Goal: Task Accomplishment & Management: Manage account settings

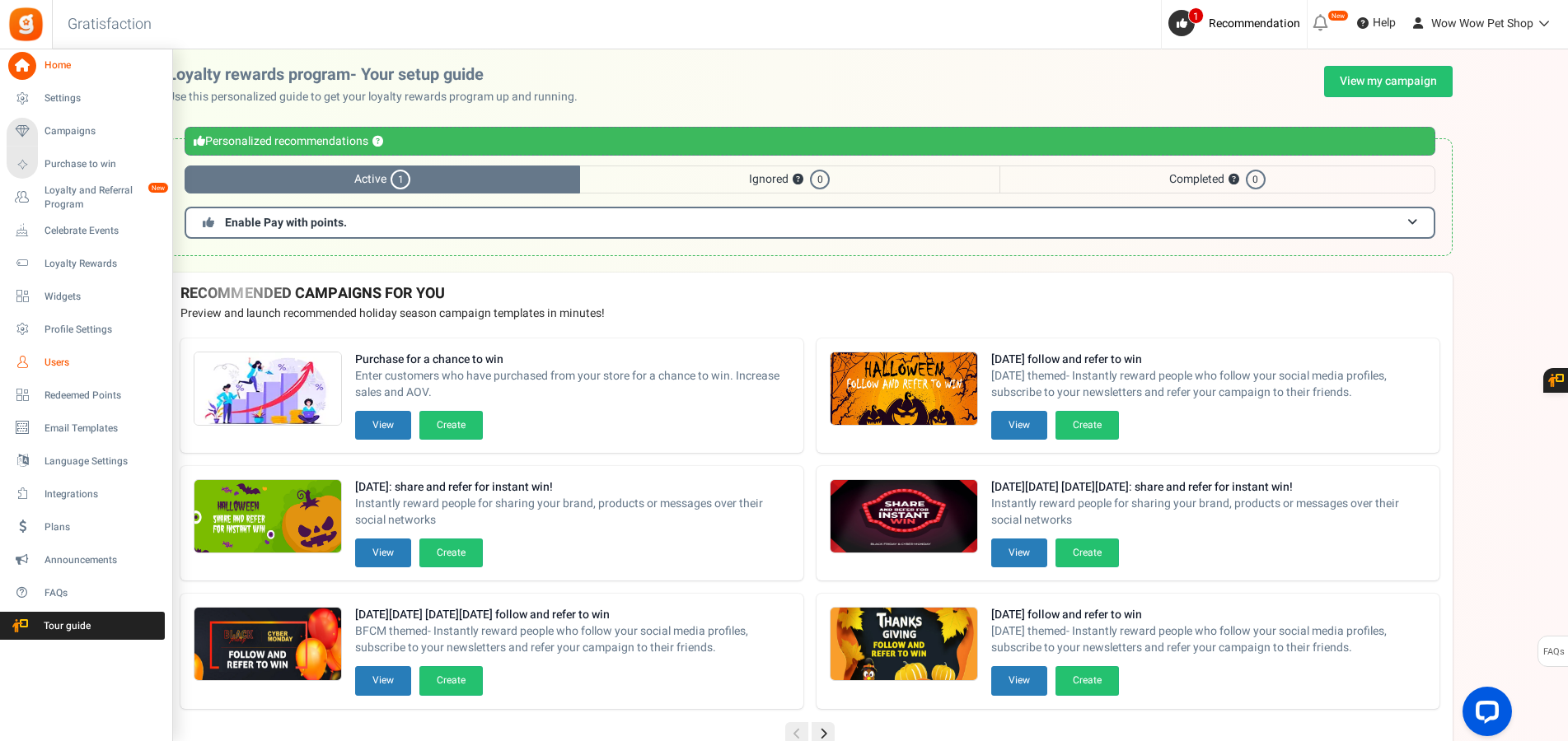
click at [40, 365] on link "Users" at bounding box center [86, 362] width 158 height 28
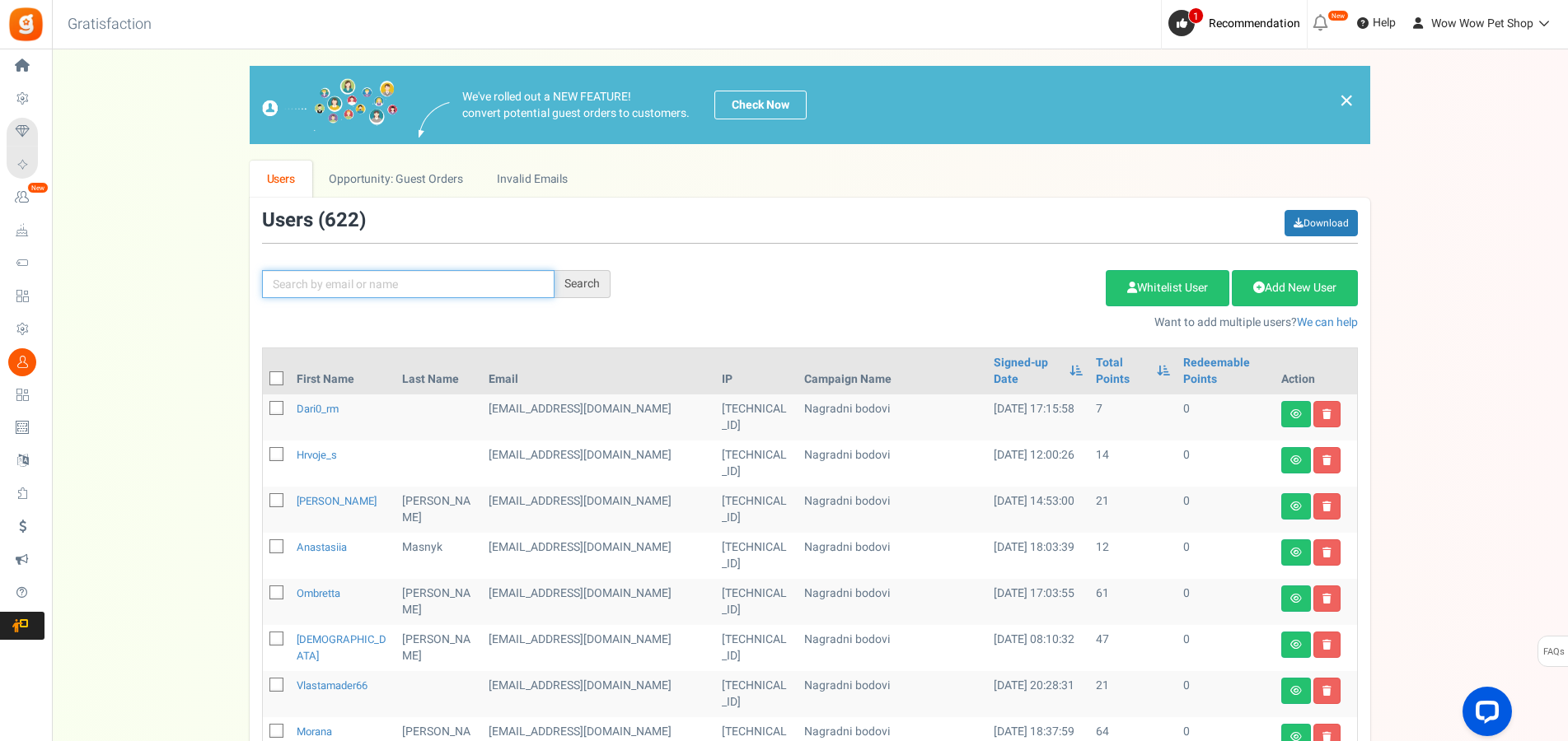
click at [465, 286] on input "text" at bounding box center [408, 284] width 293 height 28
paste input "[PERSON_NAME][EMAIL_ADDRESS][DOMAIN_NAME]"
type input "[PERSON_NAME][EMAIL_ADDRESS][DOMAIN_NAME]"
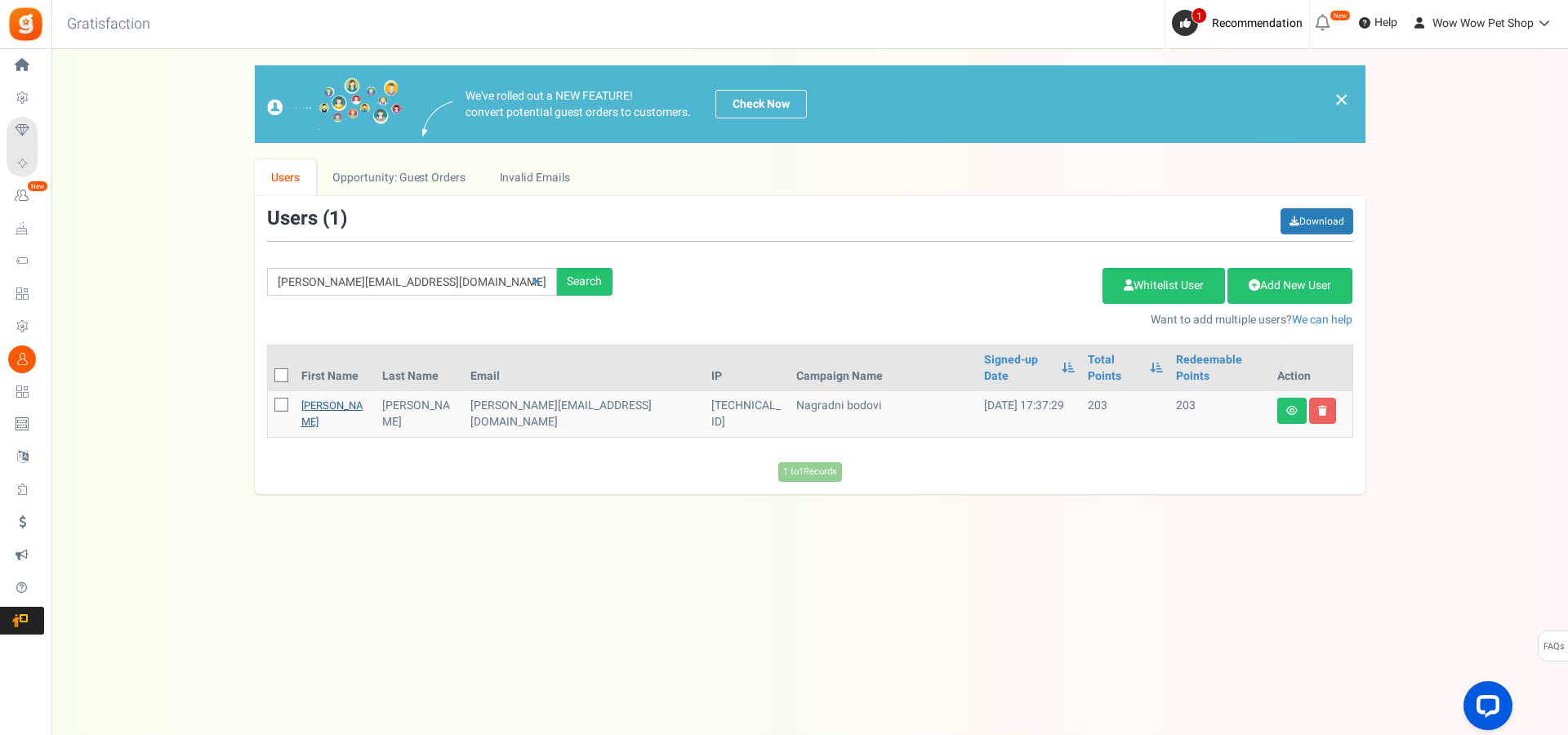
click at [317, 398] on link "[PERSON_NAME]" at bounding box center [332, 414] width 62 height 32
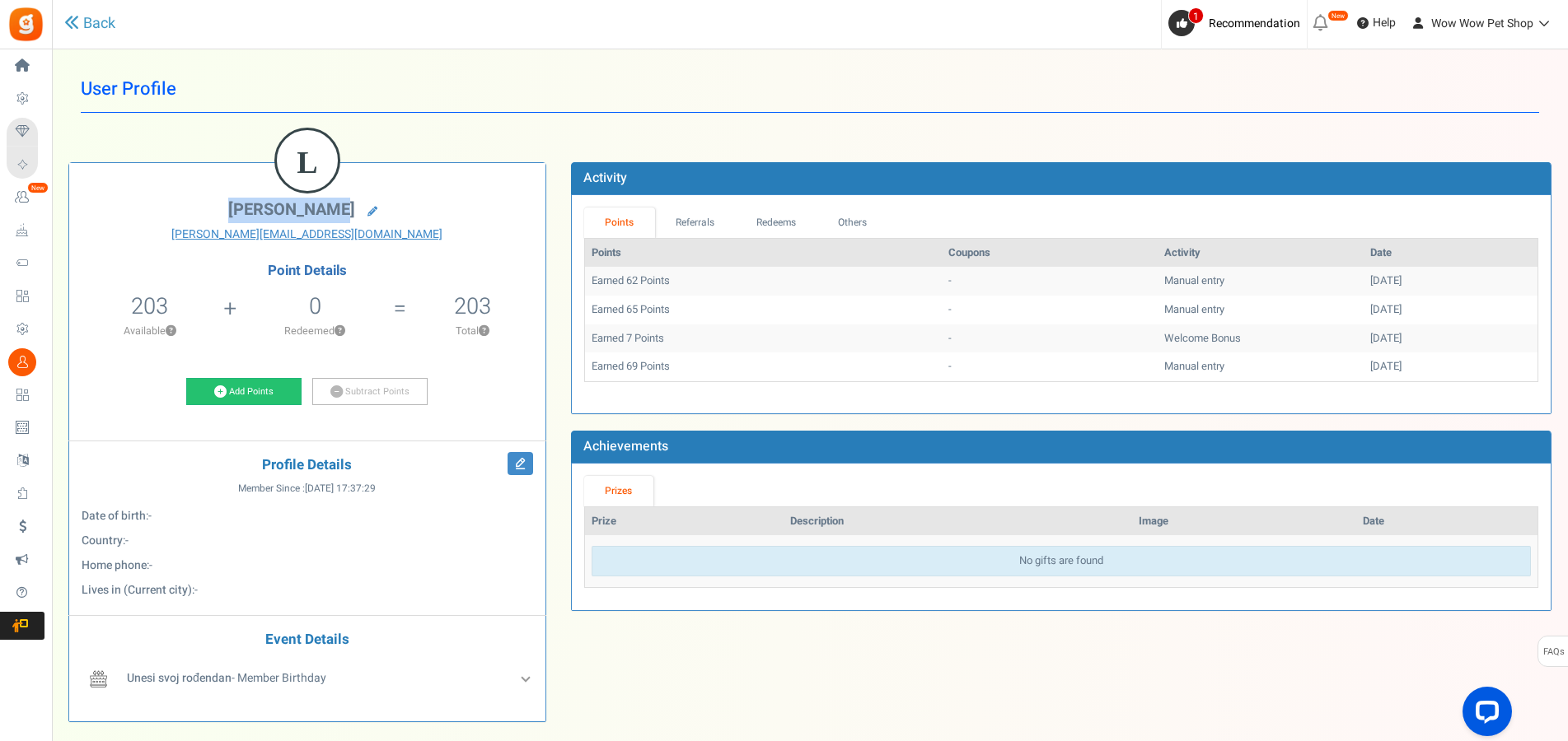
drag, startPoint x: 239, startPoint y: 206, endPoint x: 344, endPoint y: 206, distance: 105.0
click at [344, 206] on span "[PERSON_NAME]" at bounding box center [291, 210] width 127 height 24
copy span "[PERSON_NAME]"
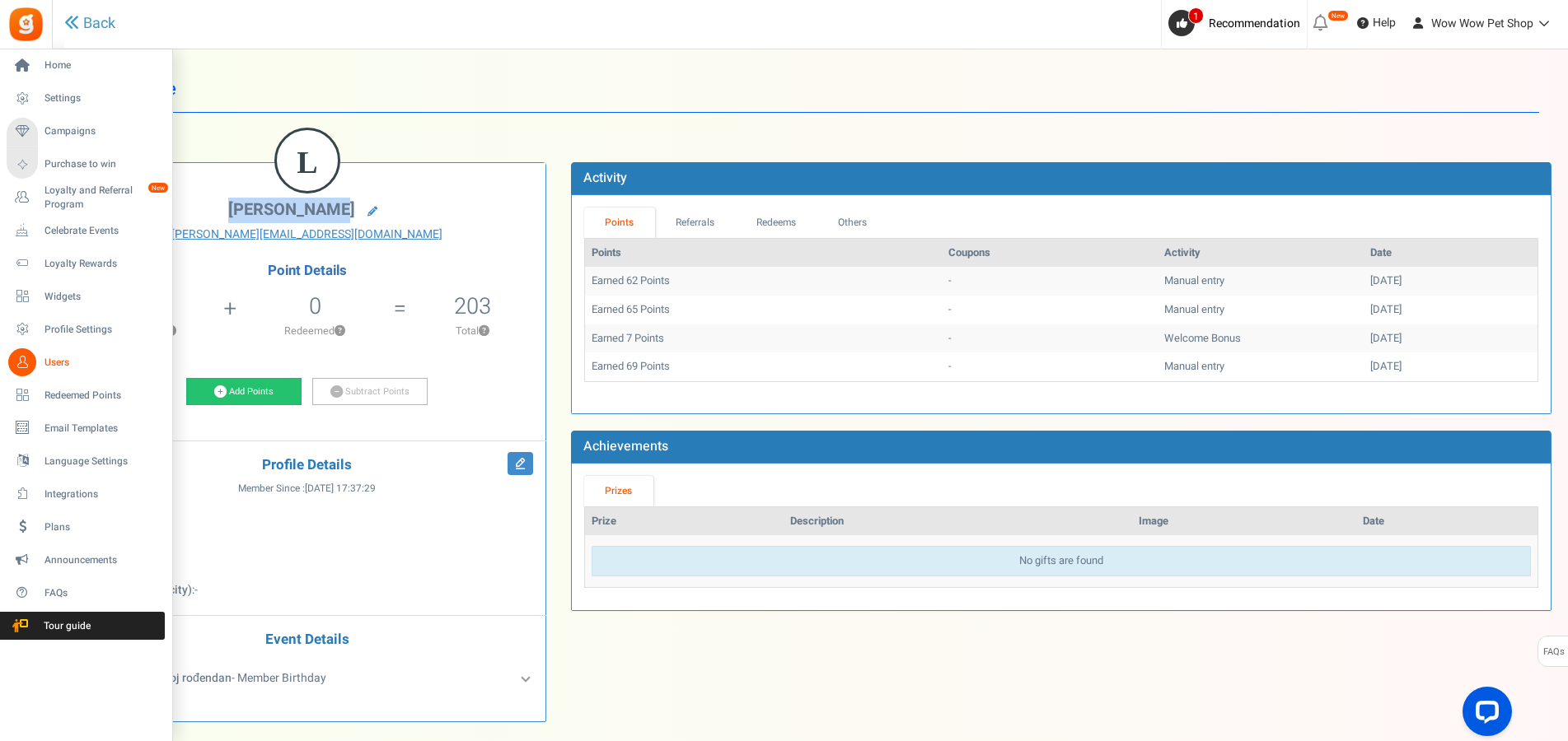
click at [32, 365] on icon at bounding box center [22, 362] width 28 height 28
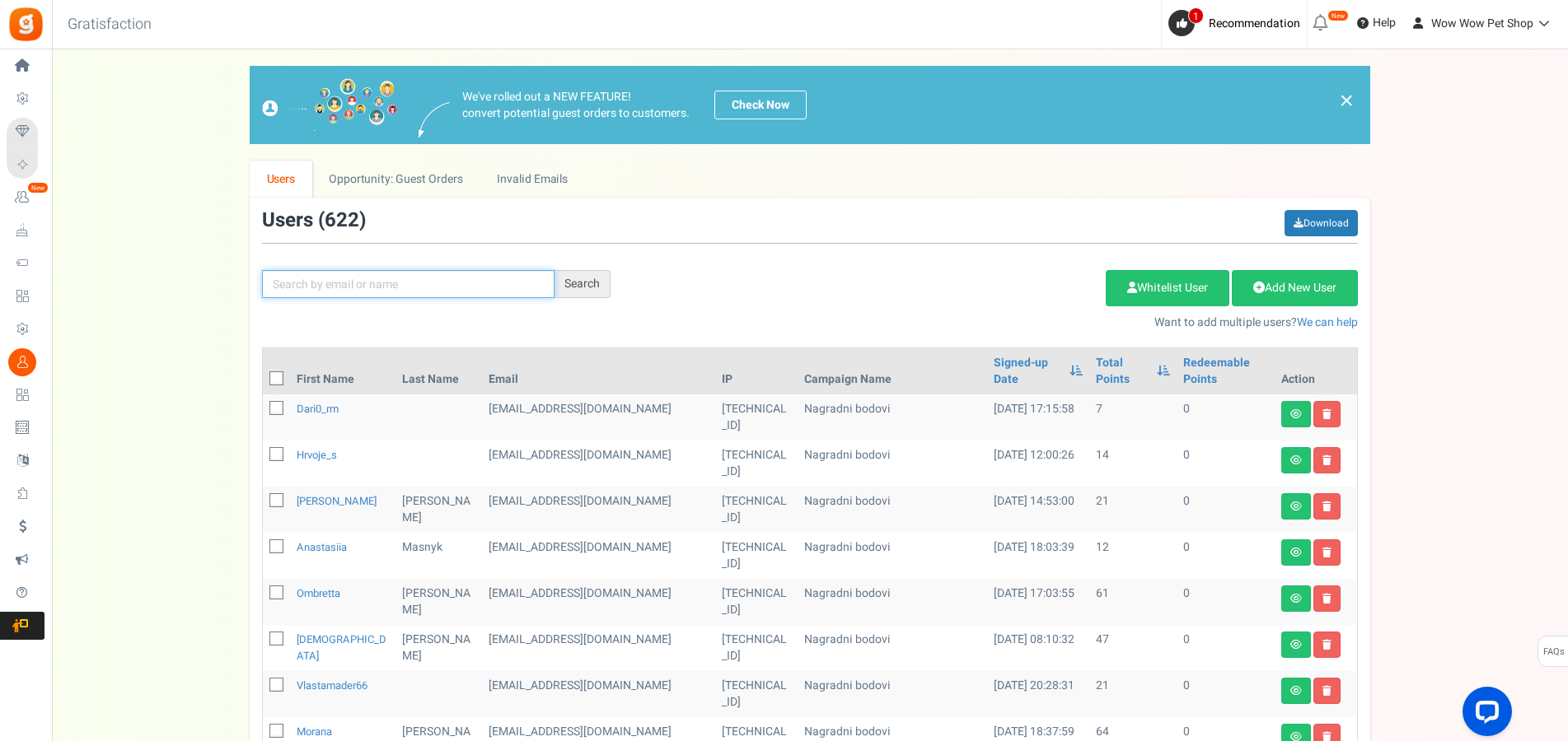
click at [322, 282] on input "text" at bounding box center [408, 284] width 293 height 28
paste input "[EMAIL_ADDRESS][DOMAIN_NAME]"
type input "[EMAIL_ADDRESS][DOMAIN_NAME]"
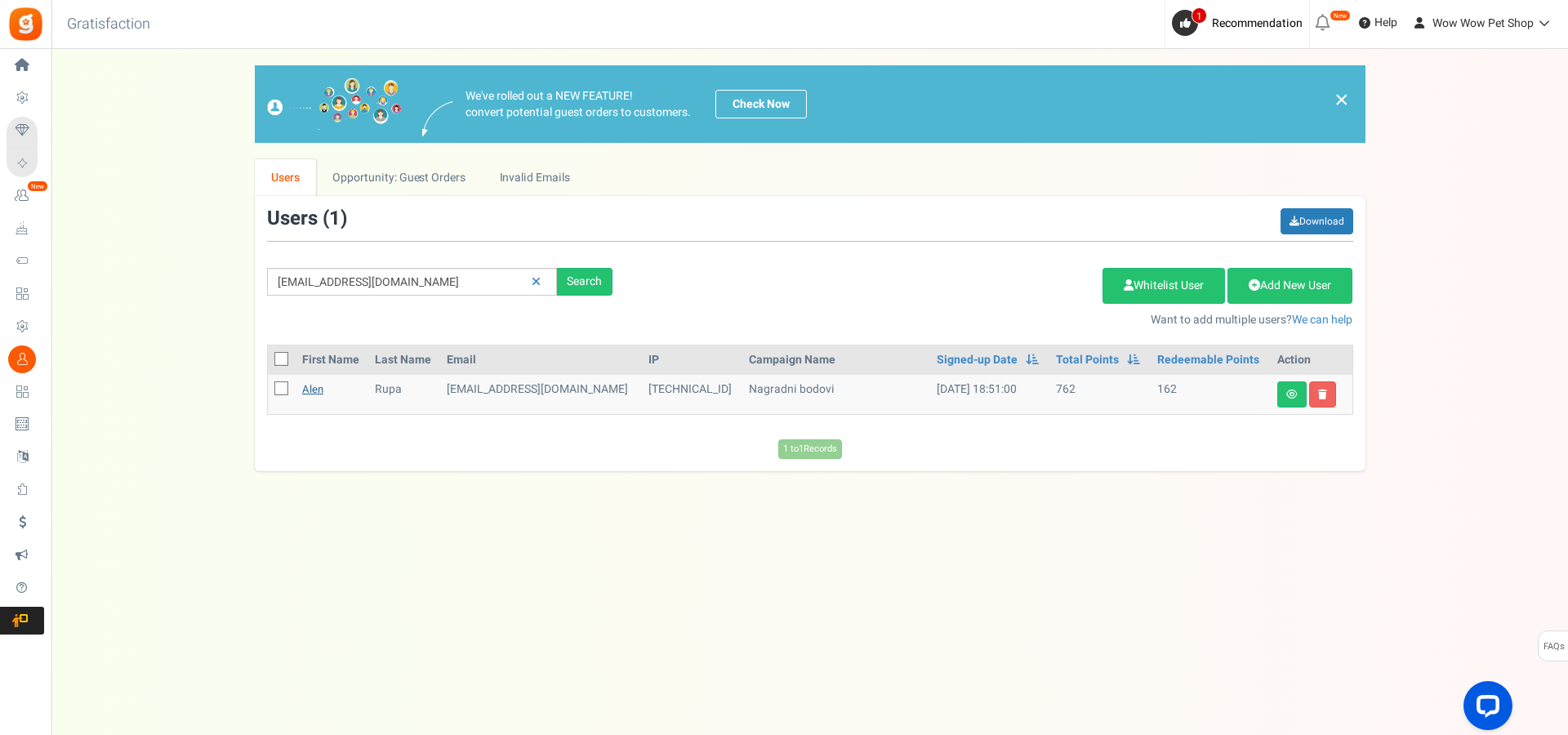
click at [314, 397] on link "alen" at bounding box center [313, 389] width 21 height 15
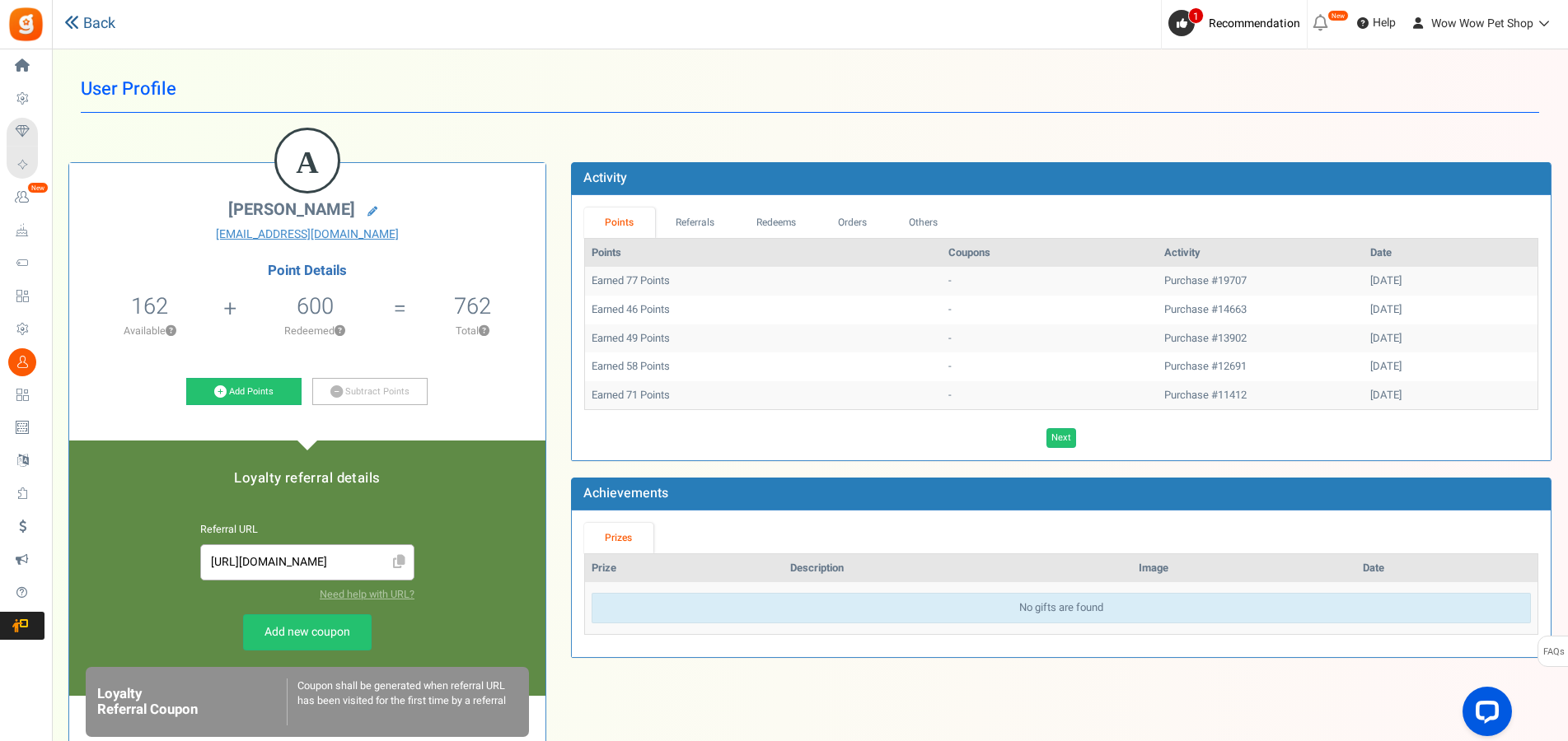
click at [70, 22] on icon at bounding box center [71, 22] width 15 height 15
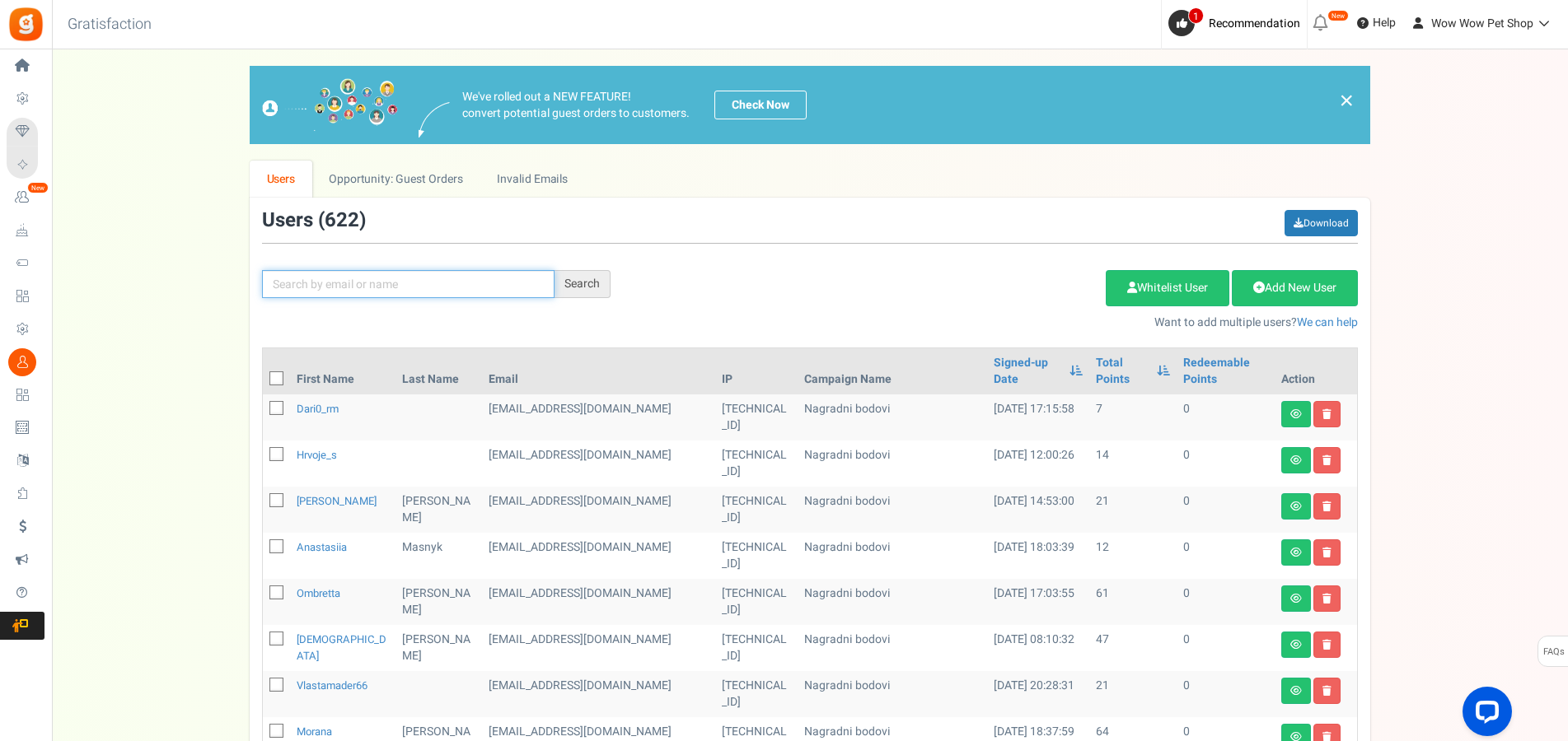
click at [438, 284] on input "text" at bounding box center [408, 284] width 293 height 28
paste input "[PERSON_NAME]"
click at [550, 280] on input "[PERSON_NAME]" at bounding box center [408, 284] width 293 height 28
click at [572, 288] on div "Search" at bounding box center [582, 284] width 56 height 28
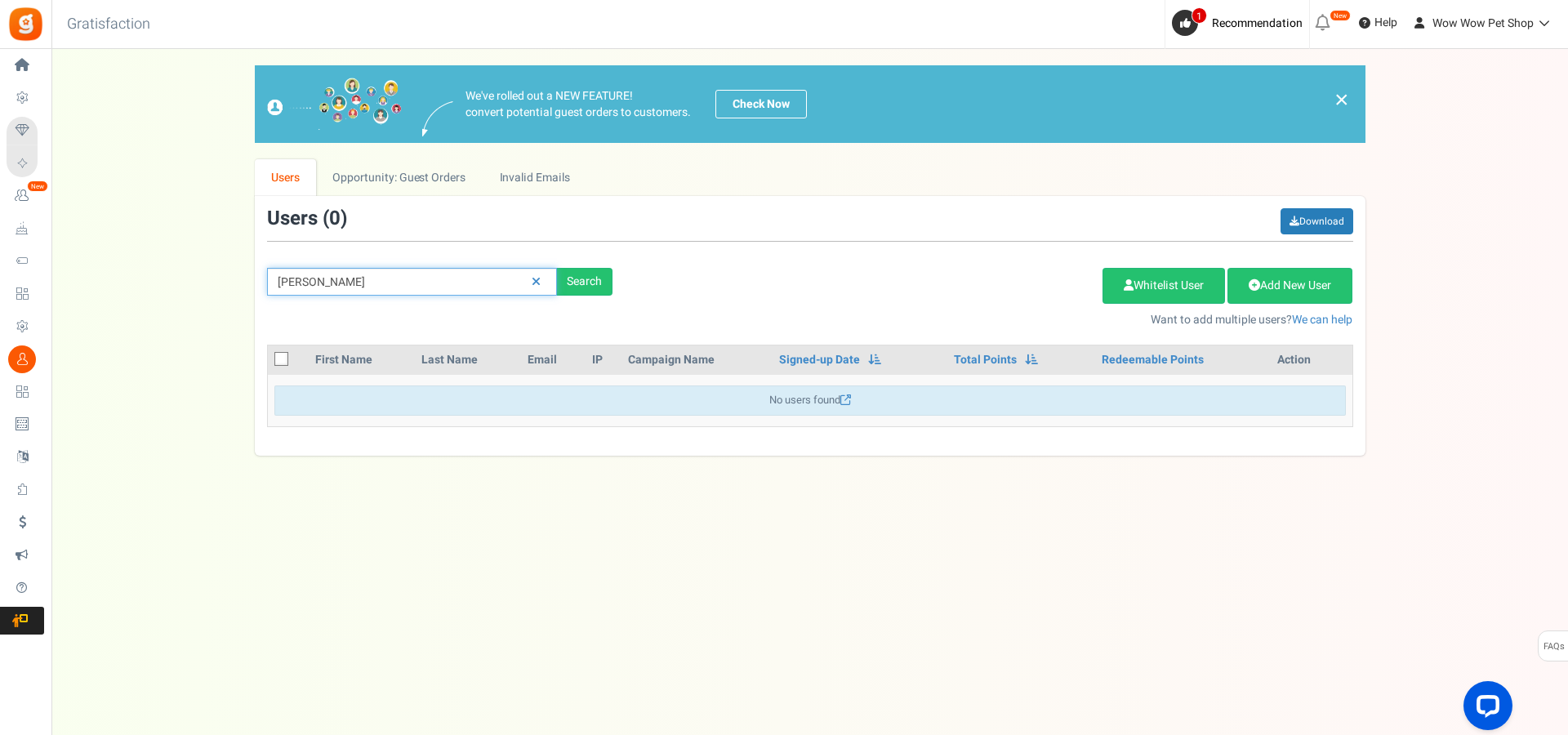
drag, startPoint x: 432, startPoint y: 275, endPoint x: 232, endPoint y: 272, distance: 200.0
click at [267, 272] on input "[PERSON_NAME]" at bounding box center [412, 282] width 290 height 27
paste input "[PERSON_NAME][EMAIL_ADDRESS][DOMAIN_NAME]"
type input "[PERSON_NAME][EMAIL_ADDRESS][DOMAIN_NAME]"
click at [575, 290] on div "Search" at bounding box center [585, 282] width 56 height 27
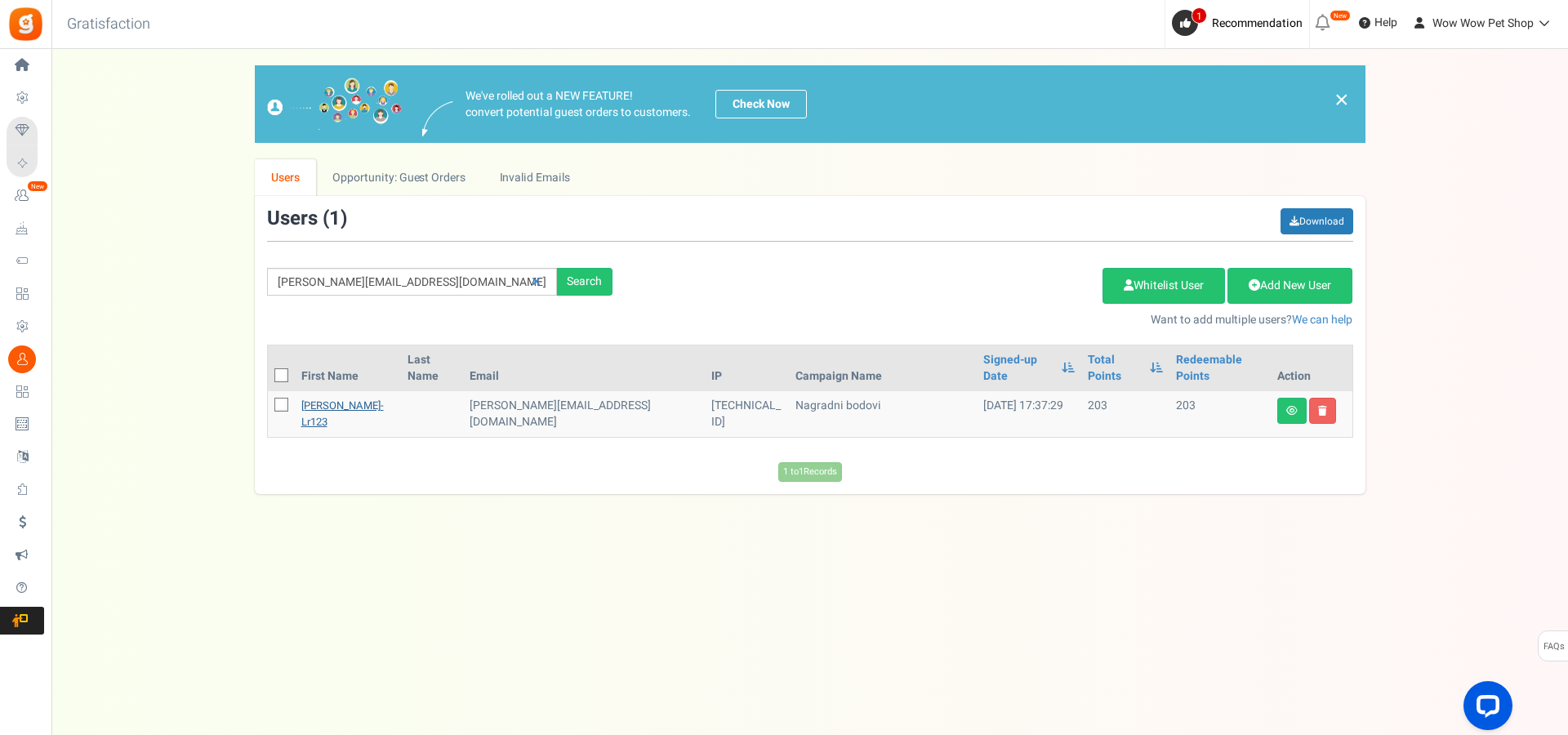
click at [349, 398] on link "[PERSON_NAME]-lr123" at bounding box center [343, 414] width 82 height 32
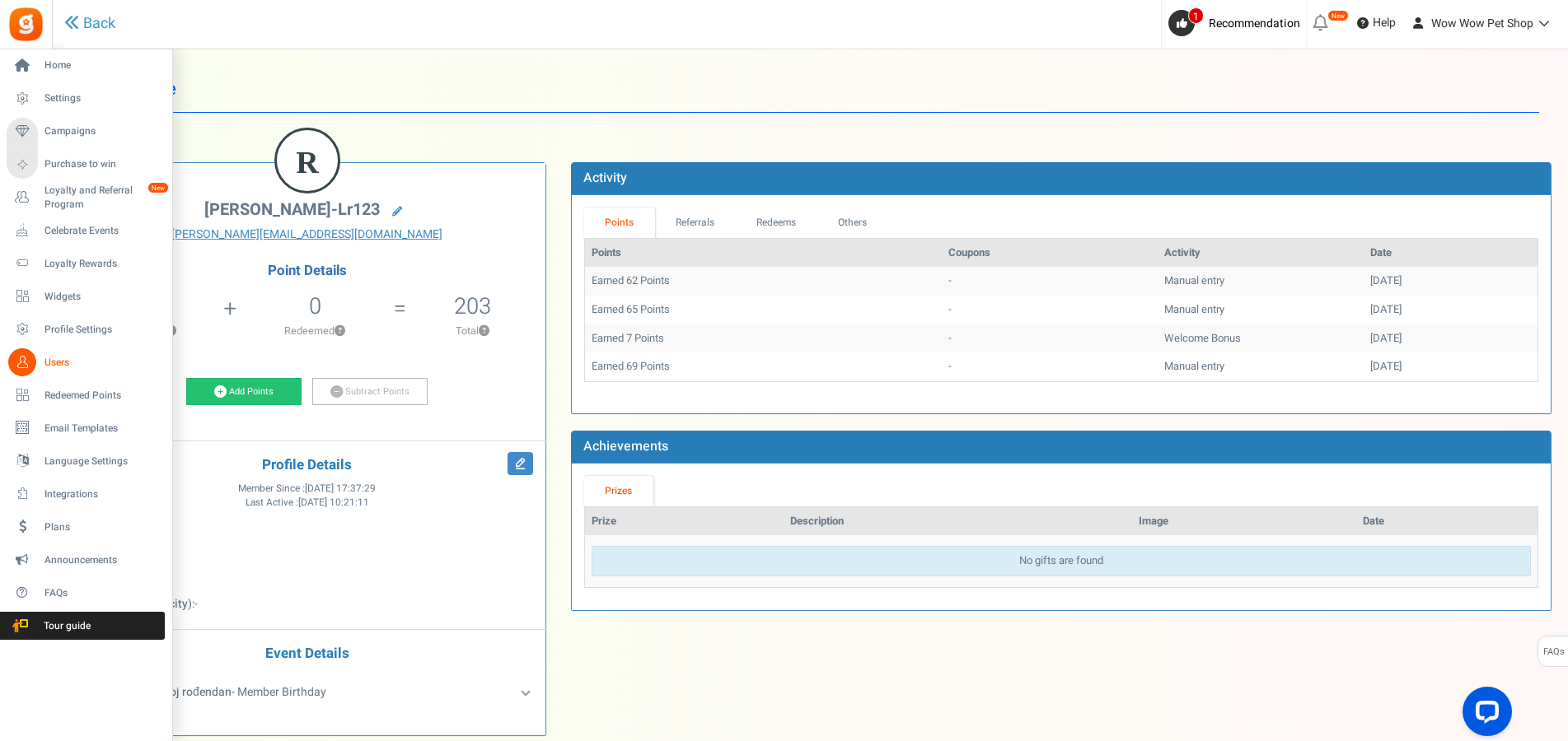
click at [45, 358] on span "Users" at bounding box center [103, 363] width 116 height 14
